Goal: Find contact information: Find contact information

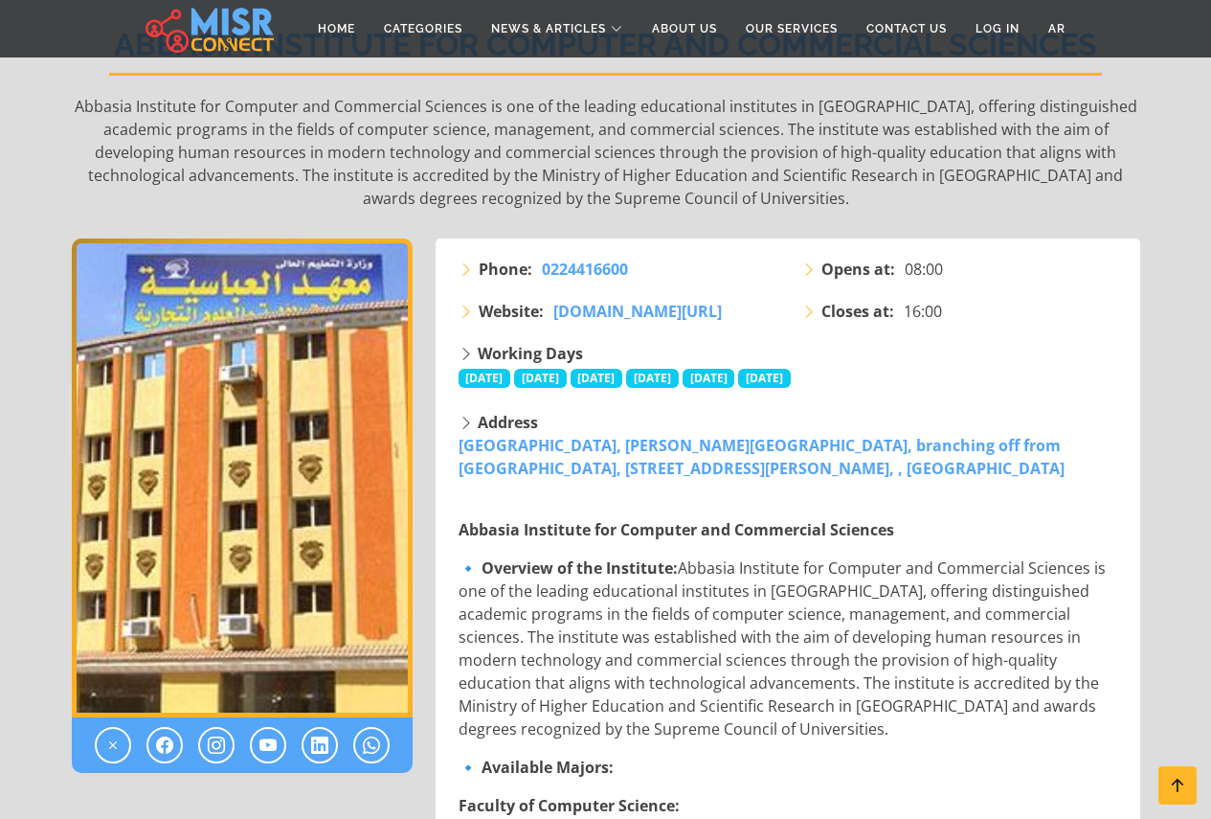
scroll to position [383, 0]
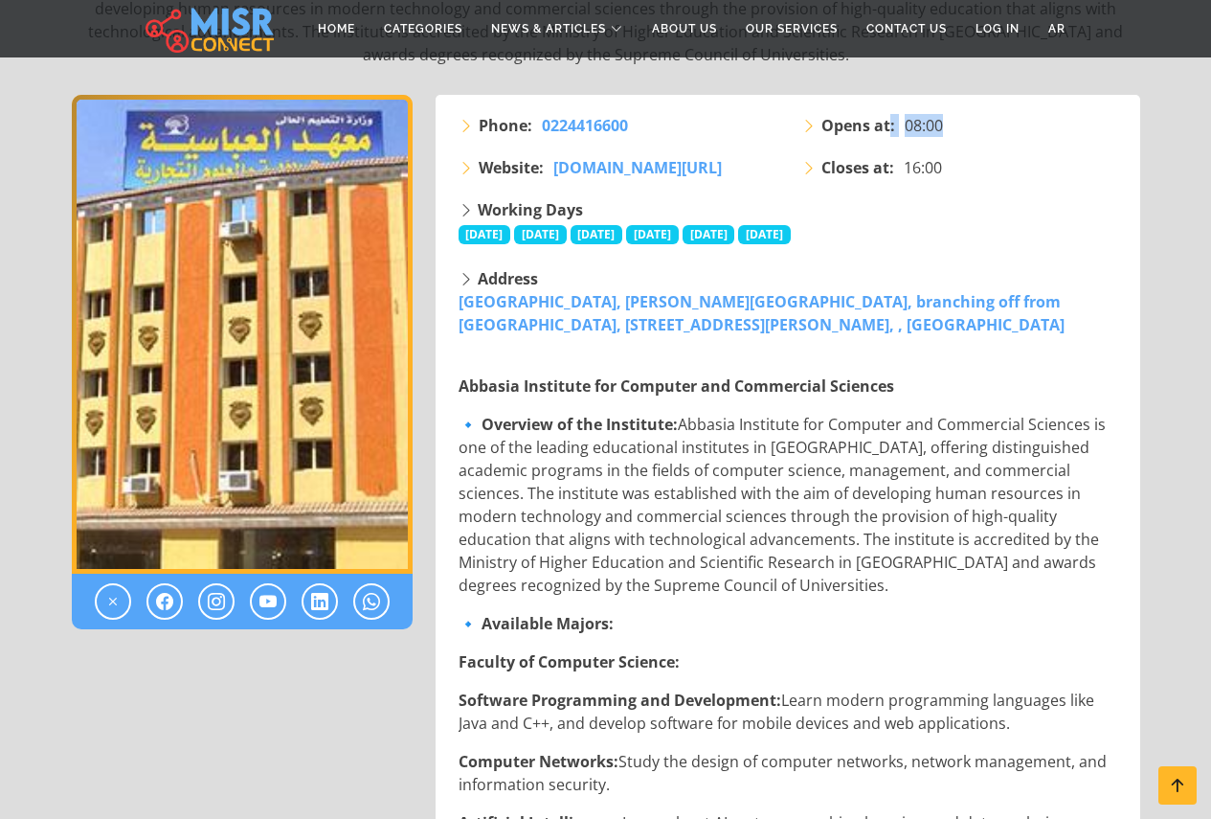
drag, startPoint x: 888, startPoint y: 121, endPoint x: 984, endPoint y: 125, distance: 95.9
click at [984, 125] on li "Opens at: 08:00" at bounding box center [962, 125] width 320 height 23
click at [992, 190] on div "Opens at: 08:00 Closes at: 16:00" at bounding box center [961, 156] width 343 height 84
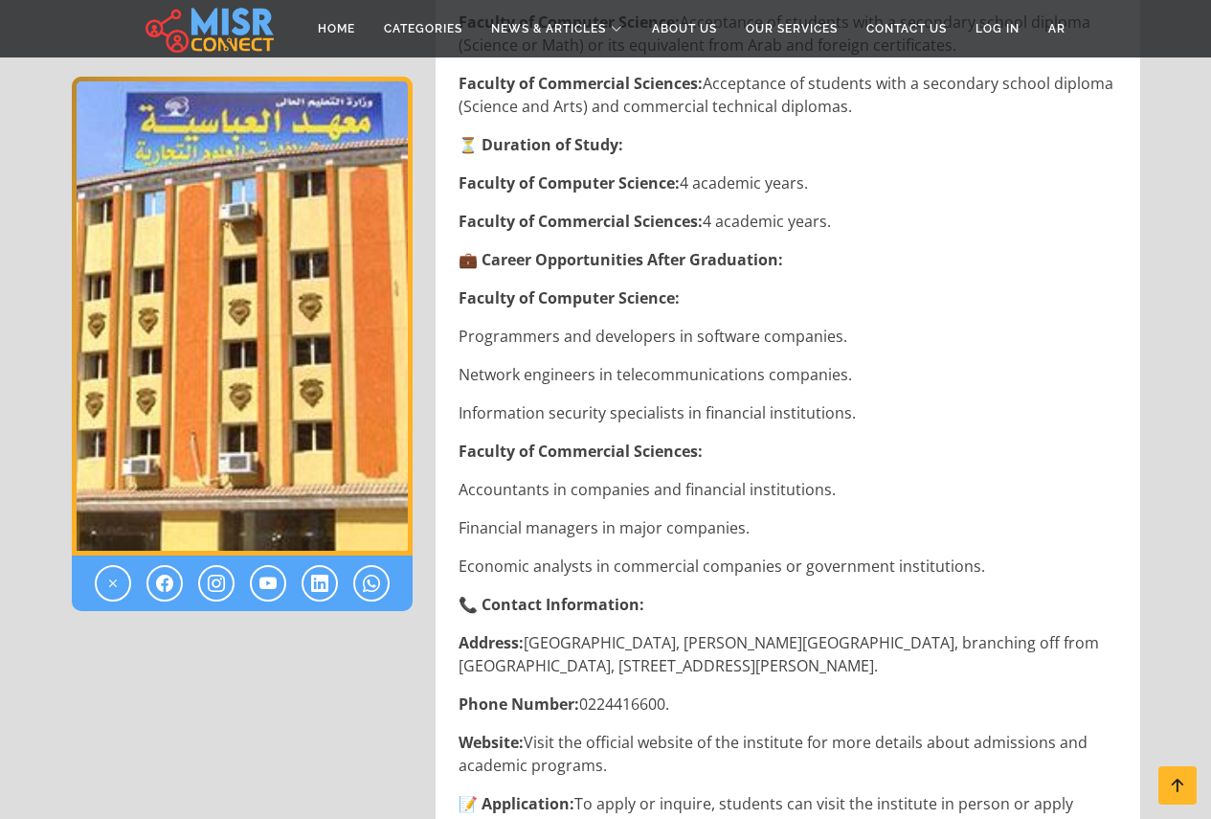
scroll to position [2298, 0]
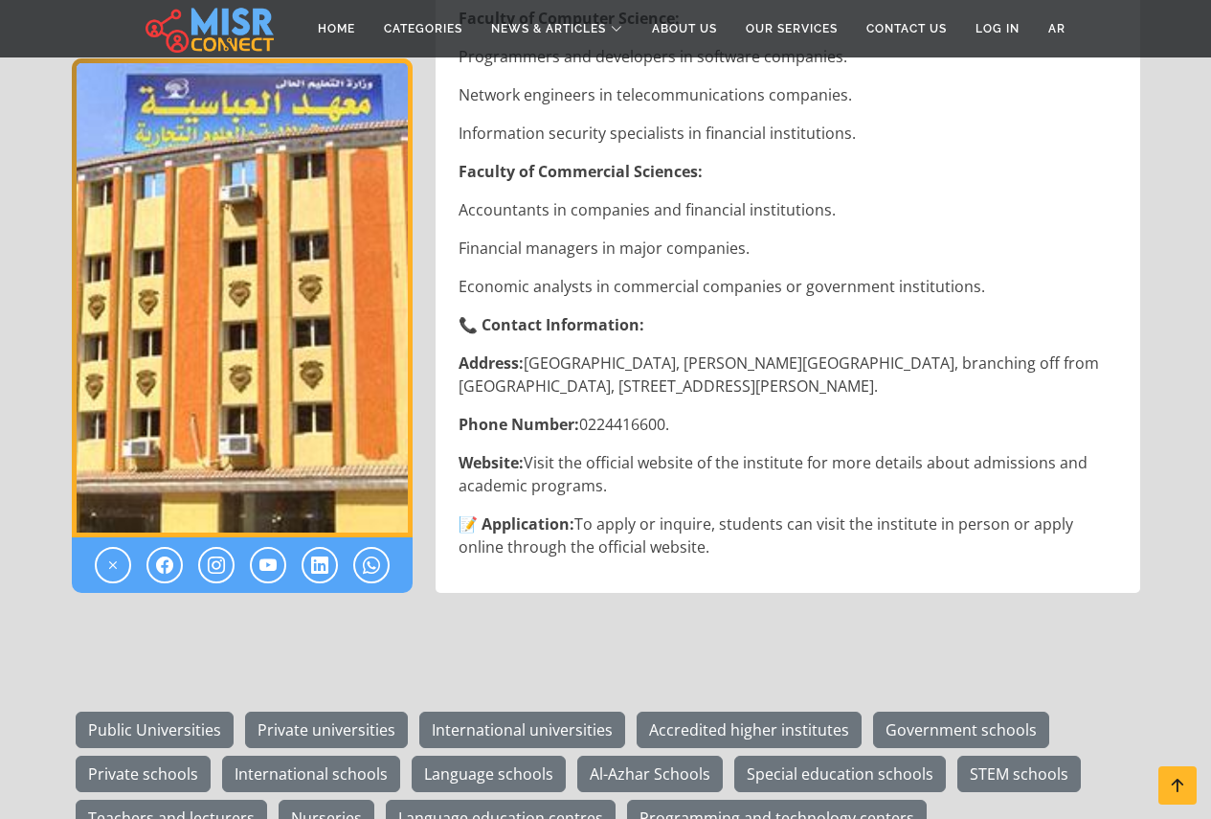
drag, startPoint x: 750, startPoint y: 429, endPoint x: 554, endPoint y: 427, distance: 195.4
click at [554, 427] on p "Phone Number: 0224416600." at bounding box center [790, 424] width 663 height 23
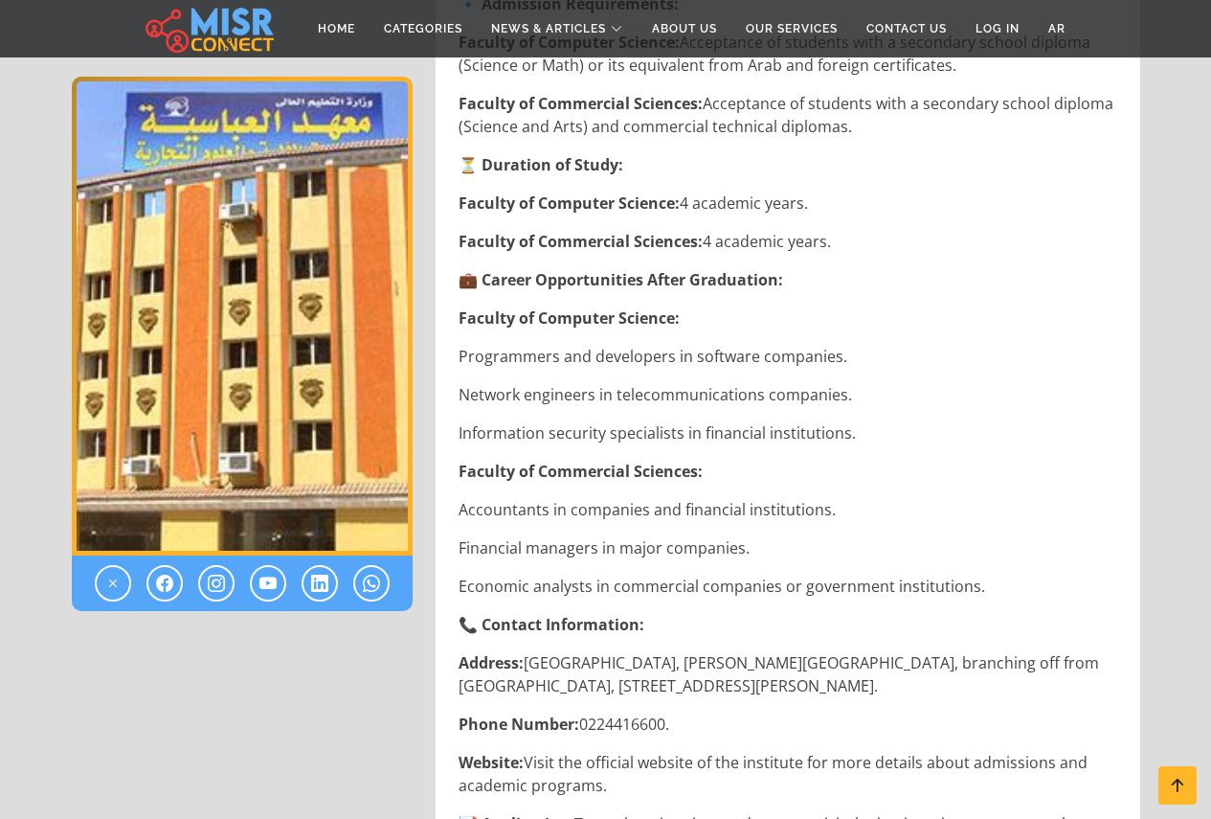
scroll to position [2253, 0]
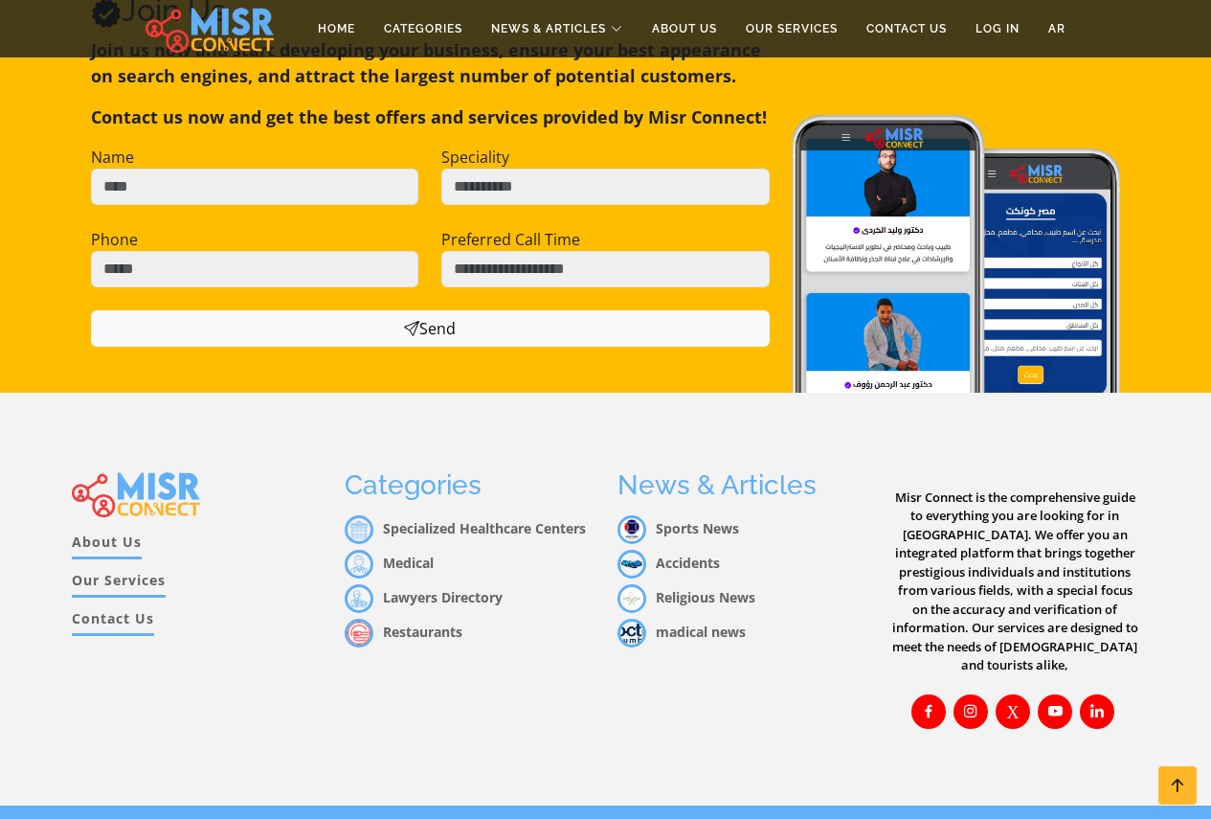
scroll to position [3307, 0]
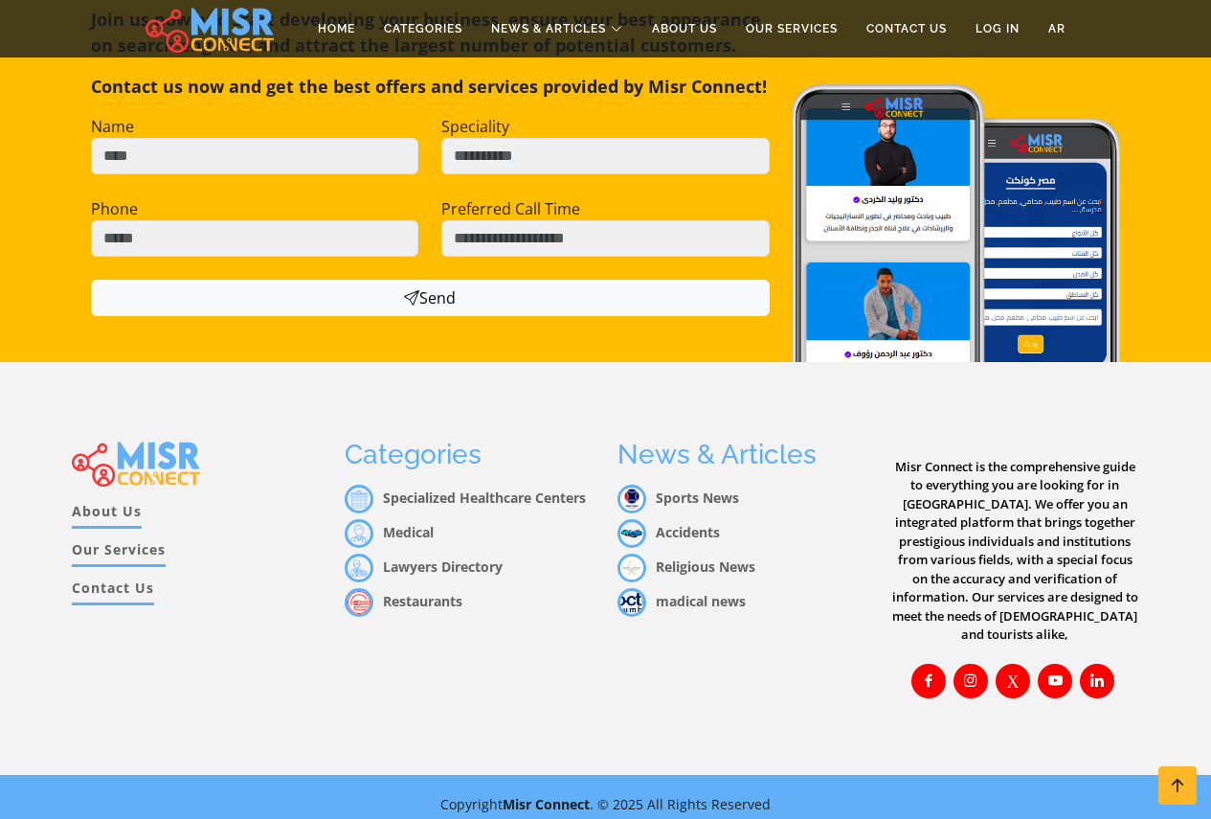
click at [119, 588] on link "Contact Us" at bounding box center [113, 591] width 82 height 28
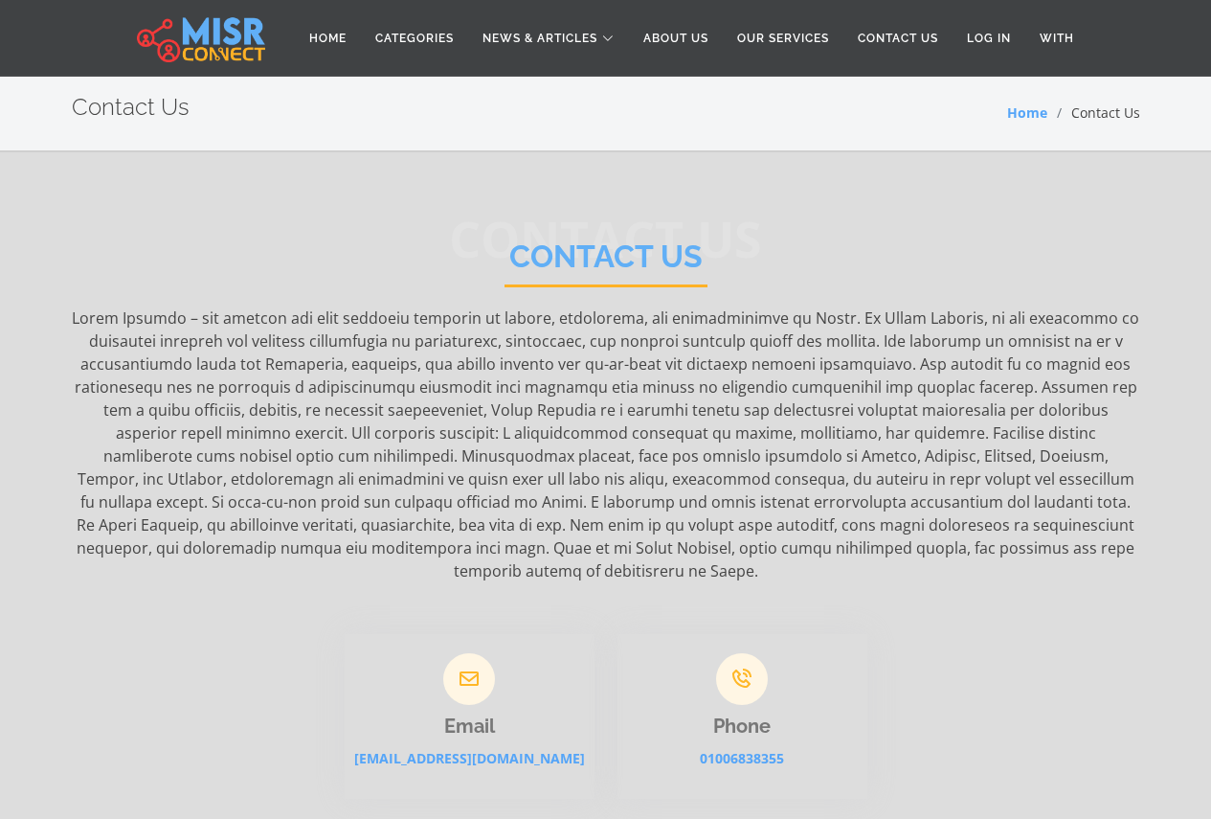
click at [853, 462] on font at bounding box center [606, 444] width 1068 height 274
click at [1033, 111] on font "Home" at bounding box center [1027, 112] width 40 height 18
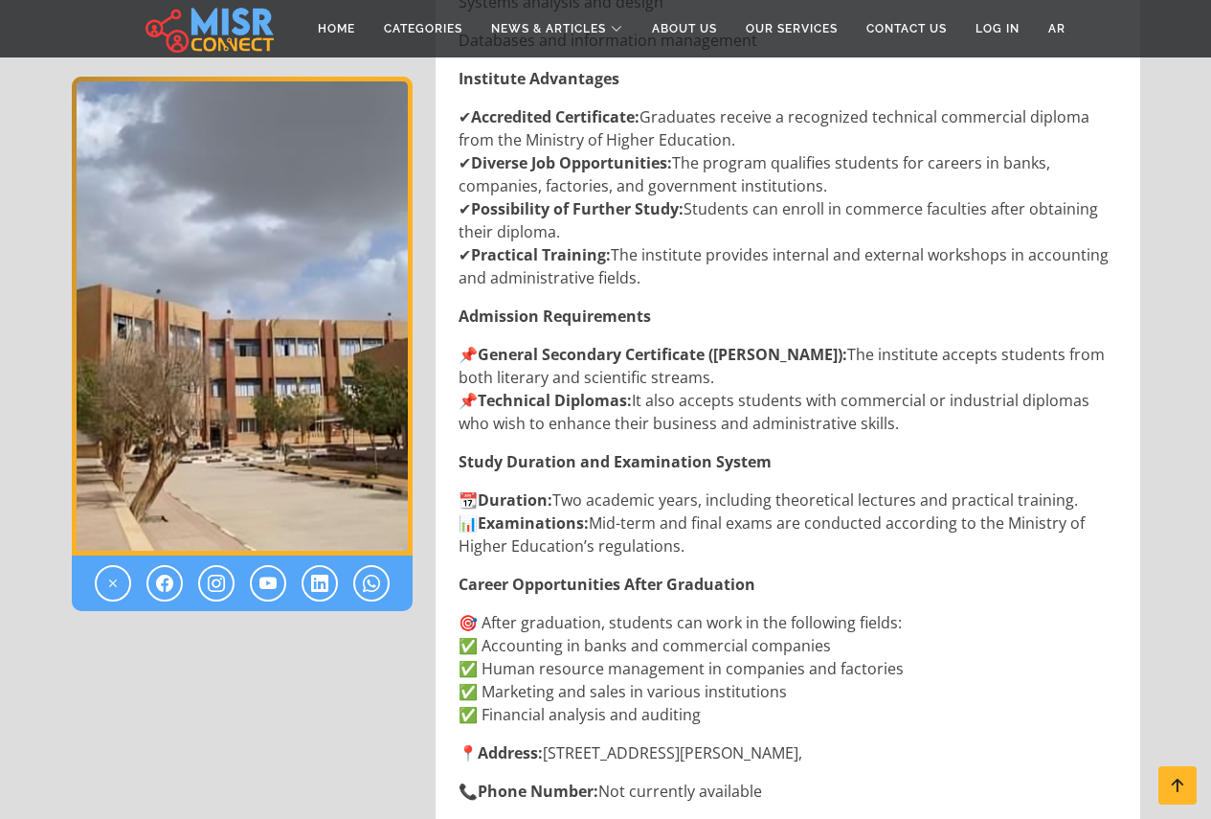
scroll to position [1820, 0]
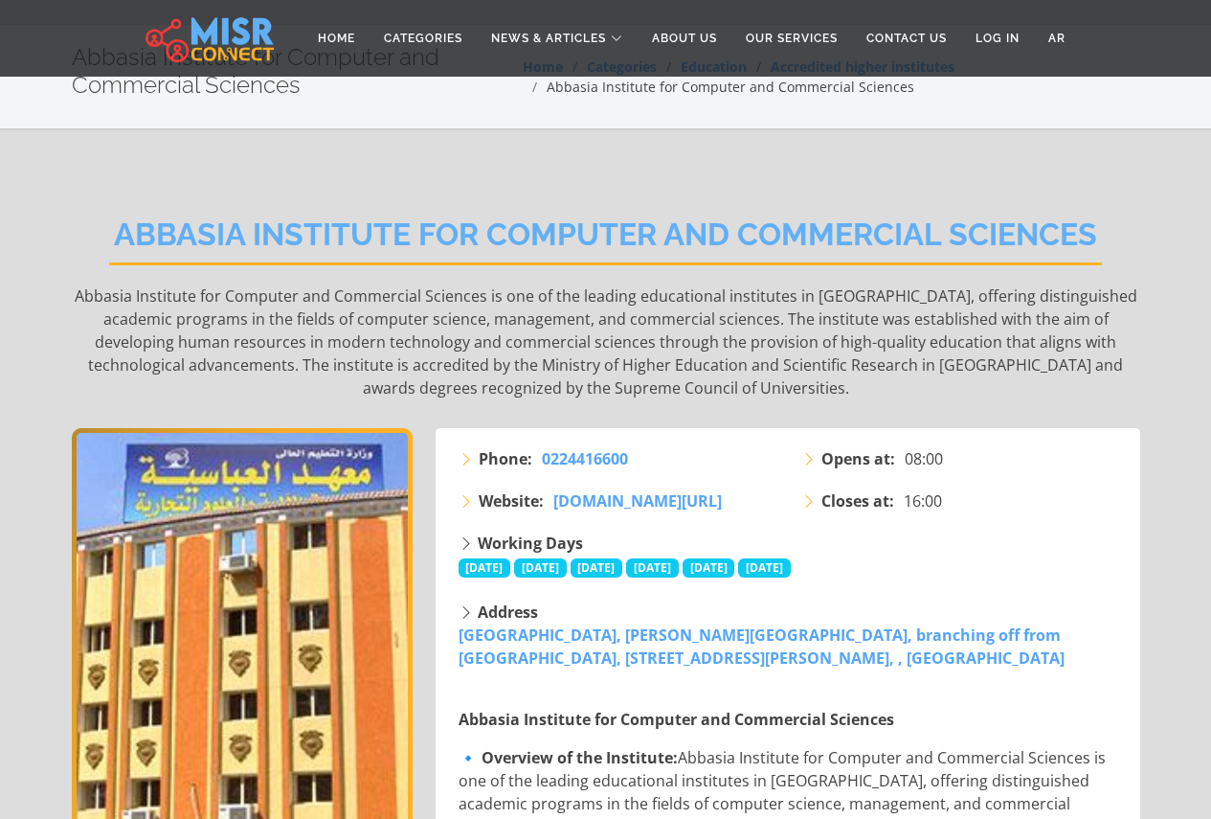
scroll to position [96, 0]
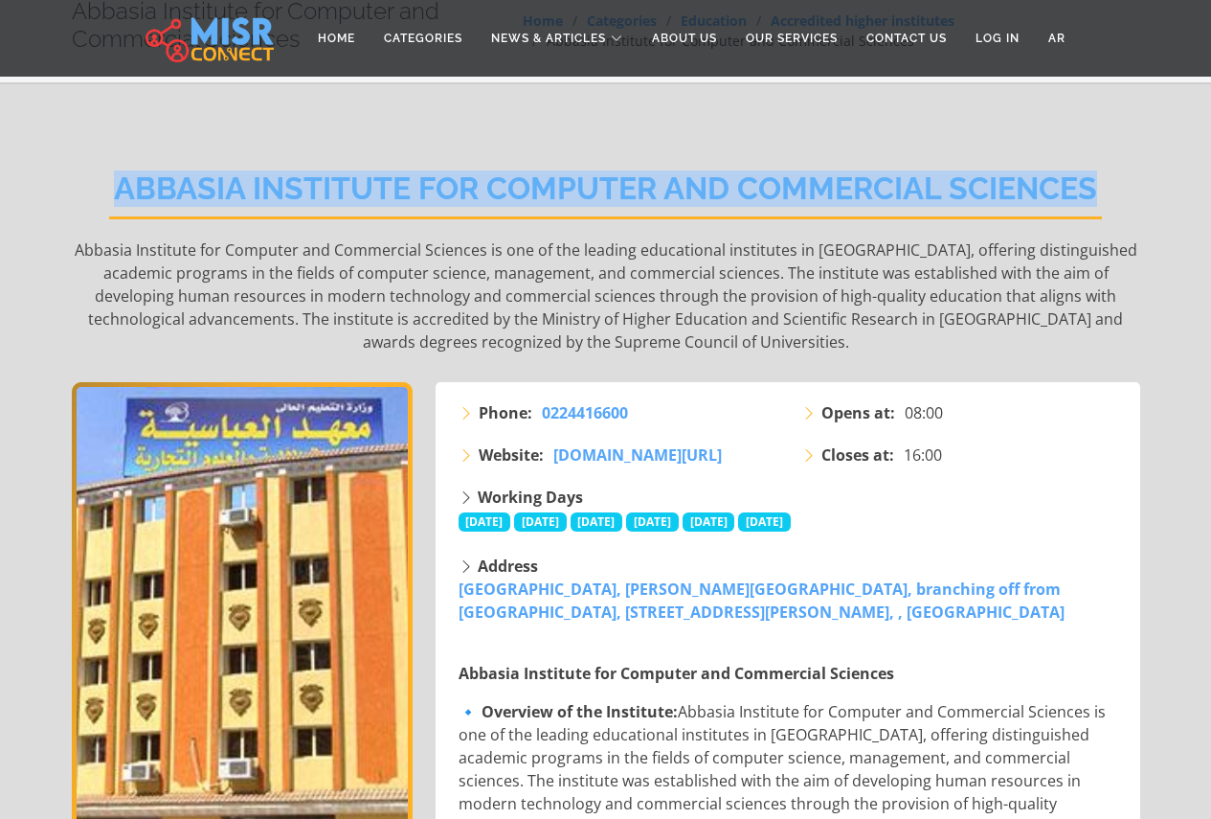
drag, startPoint x: 50, startPoint y: 178, endPoint x: 1095, endPoint y: 191, distance: 1044.9
copy h2 "Abbasia Institute for Computer and Commercial Sciences"
